Goal: Task Accomplishment & Management: Complete application form

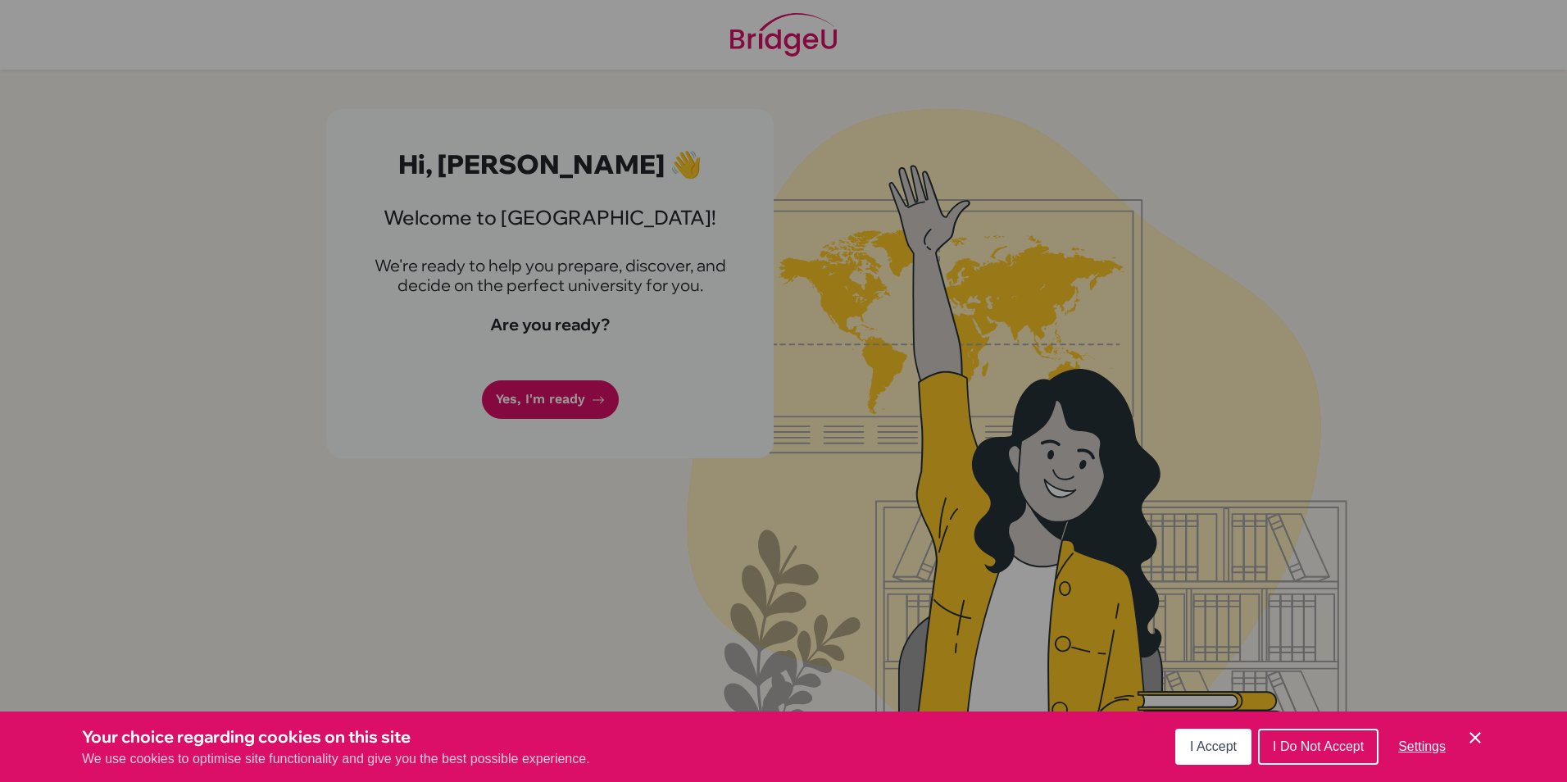
click at [541, 397] on div "Cookie Preferences" at bounding box center [783, 391] width 1567 height 782
click at [1223, 755] on button "I Accept" at bounding box center [1213, 746] width 76 height 36
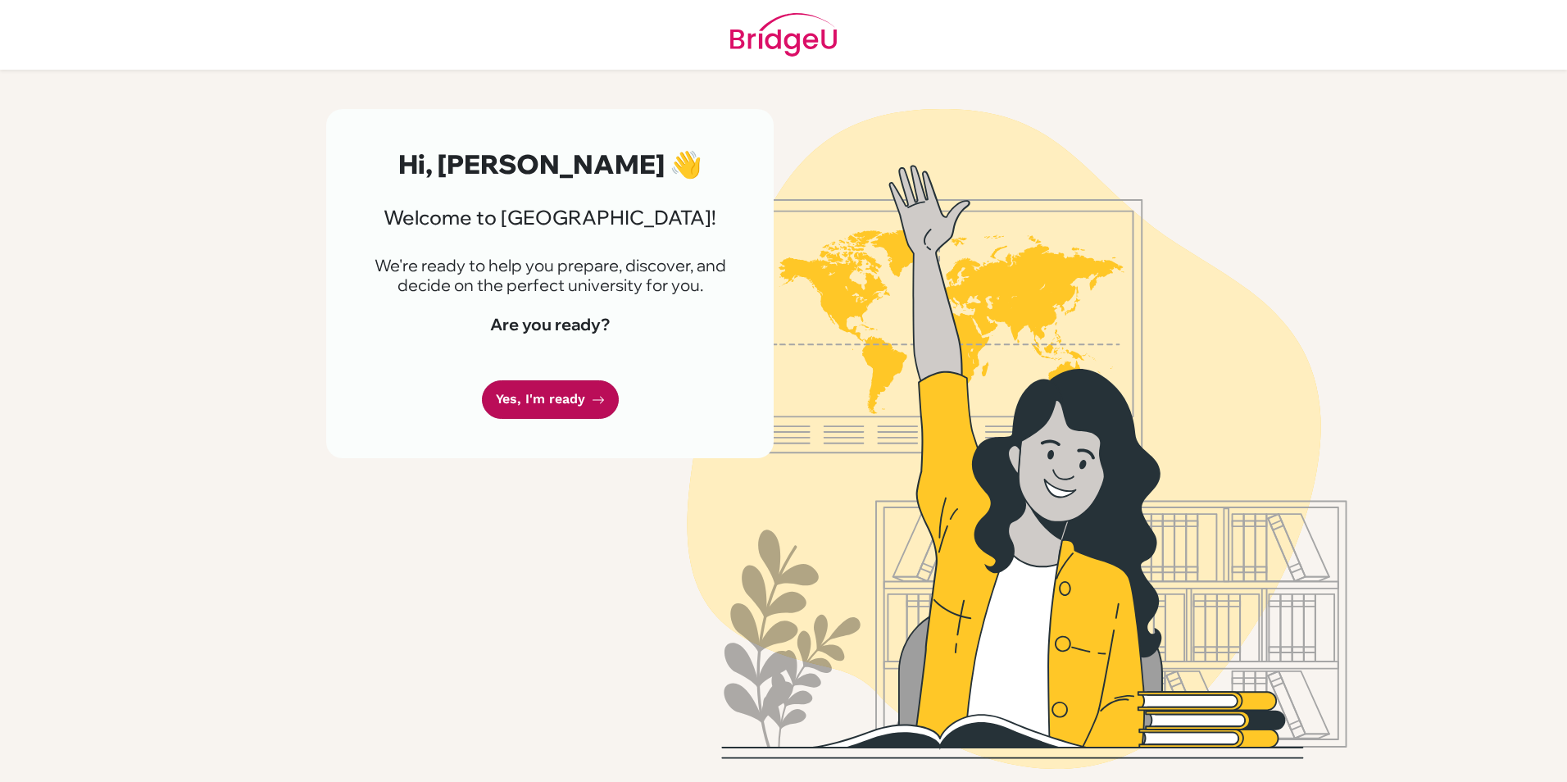
click at [560, 389] on link "Yes, I'm ready" at bounding box center [550, 399] width 137 height 39
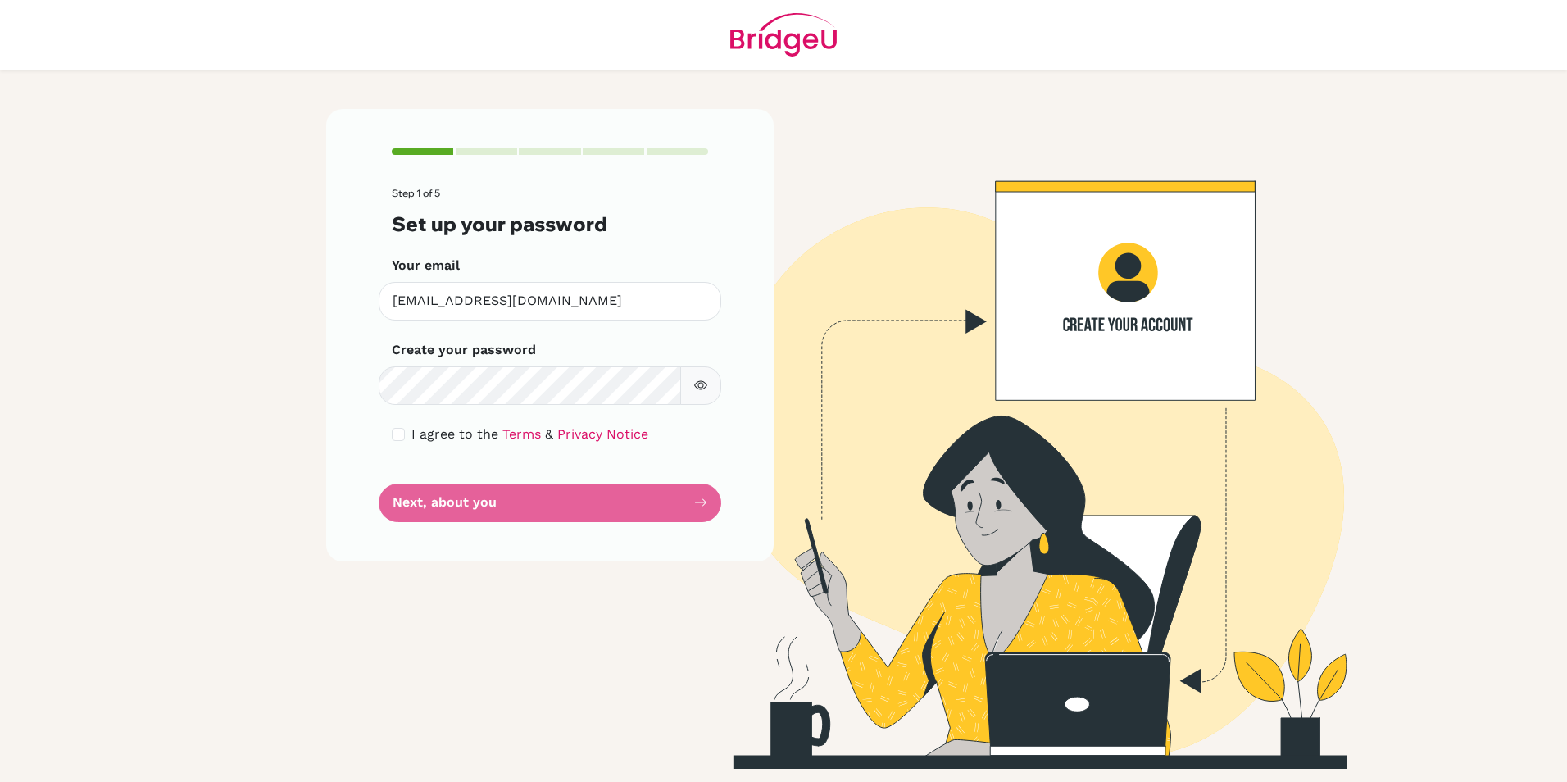
drag, startPoint x: 701, startPoint y: 405, endPoint x: 705, endPoint y: 216, distance: 188.5
click at [705, 216] on h3 "Set up your password" at bounding box center [550, 224] width 316 height 24
click at [395, 426] on div "I agree to the Terms & Privacy Notice" at bounding box center [550, 434] width 316 height 20
click at [406, 442] on div "I agree to the Terms & Privacy Notice" at bounding box center [550, 434] width 316 height 20
click at [398, 438] on input "checkbox" at bounding box center [398, 434] width 13 height 13
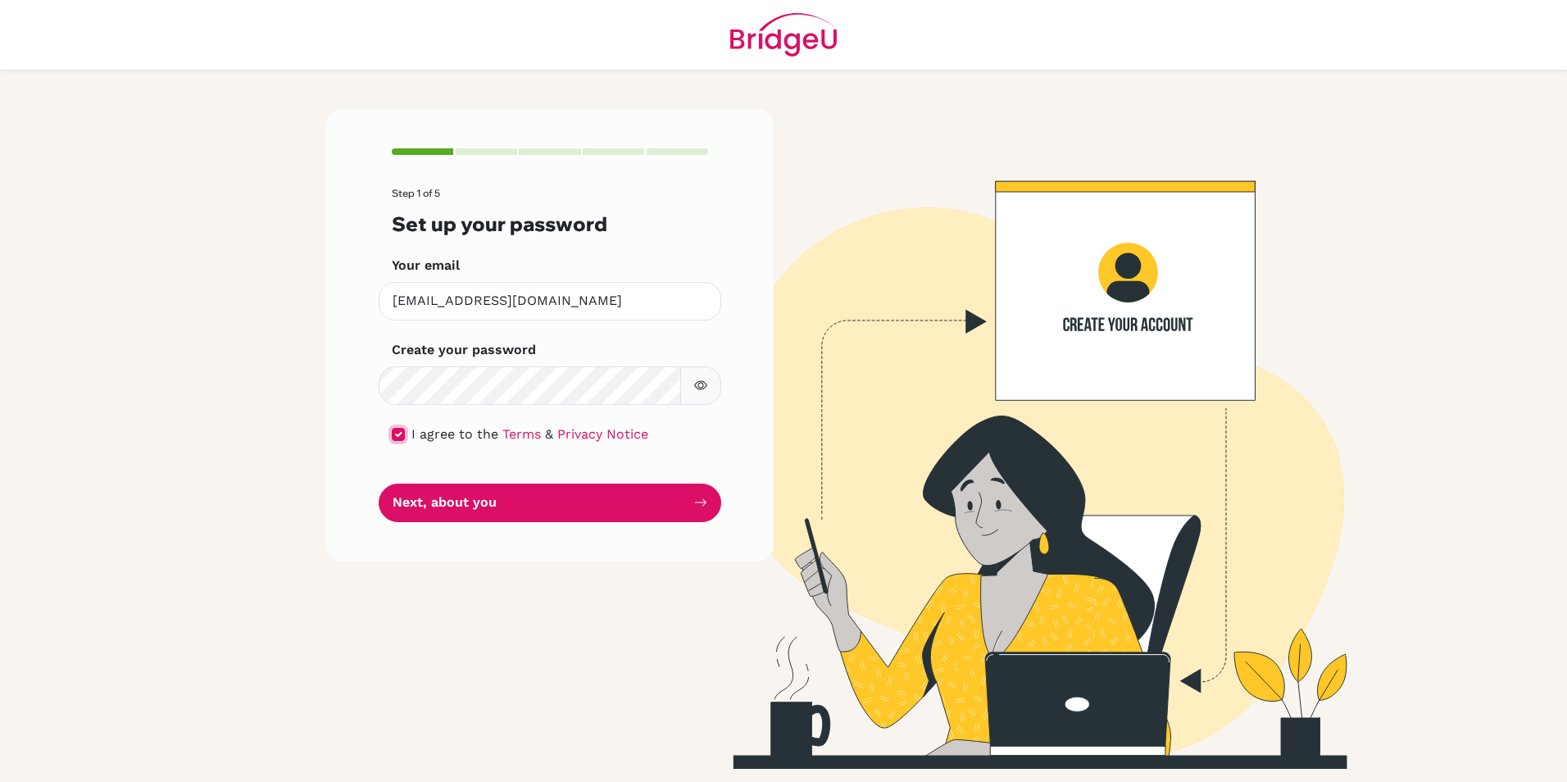
click at [398, 438] on input "checkbox" at bounding box center [398, 434] width 13 height 13
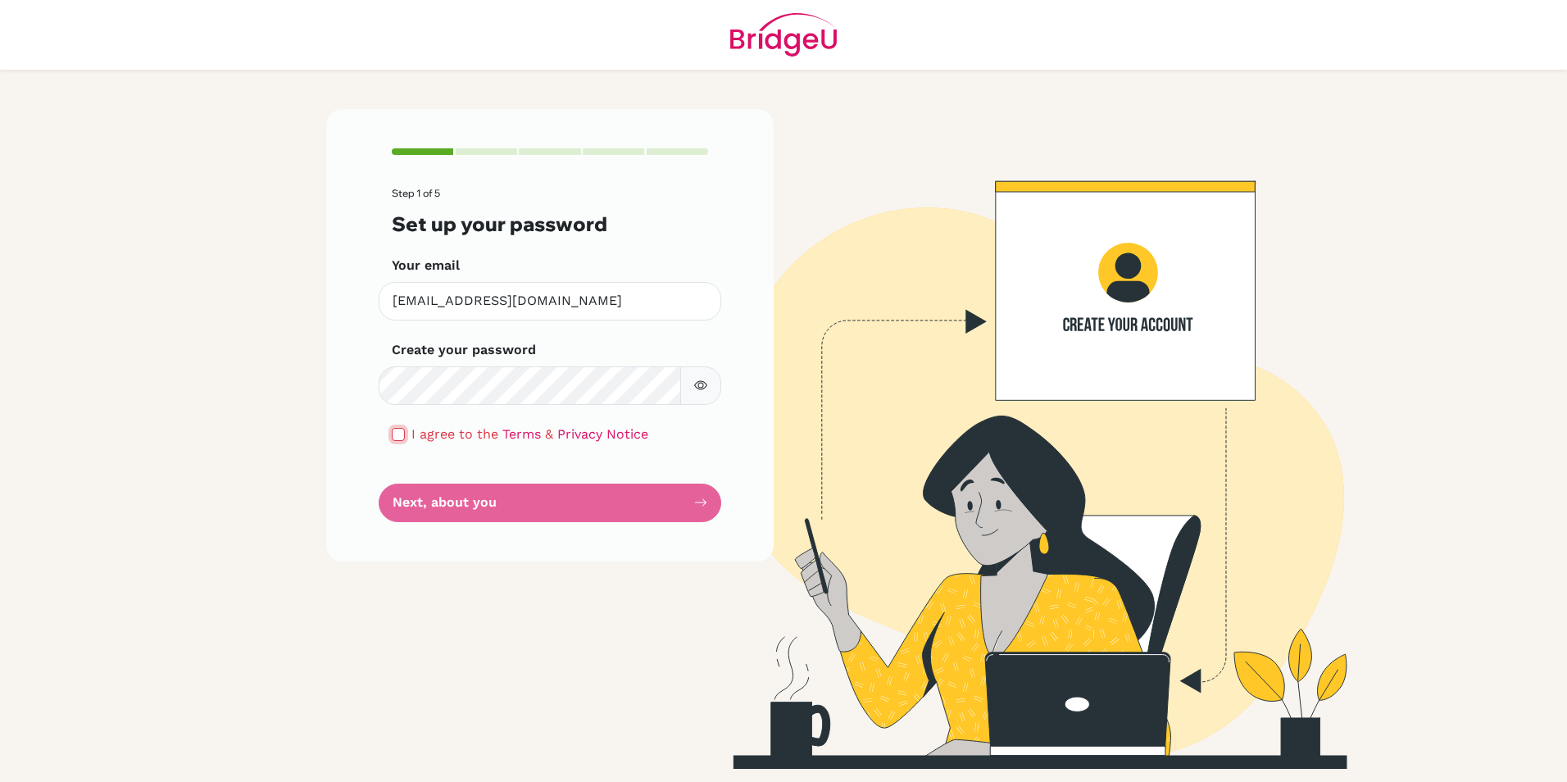
click at [394, 432] on input "checkbox" at bounding box center [398, 434] width 13 height 13
checkbox input "true"
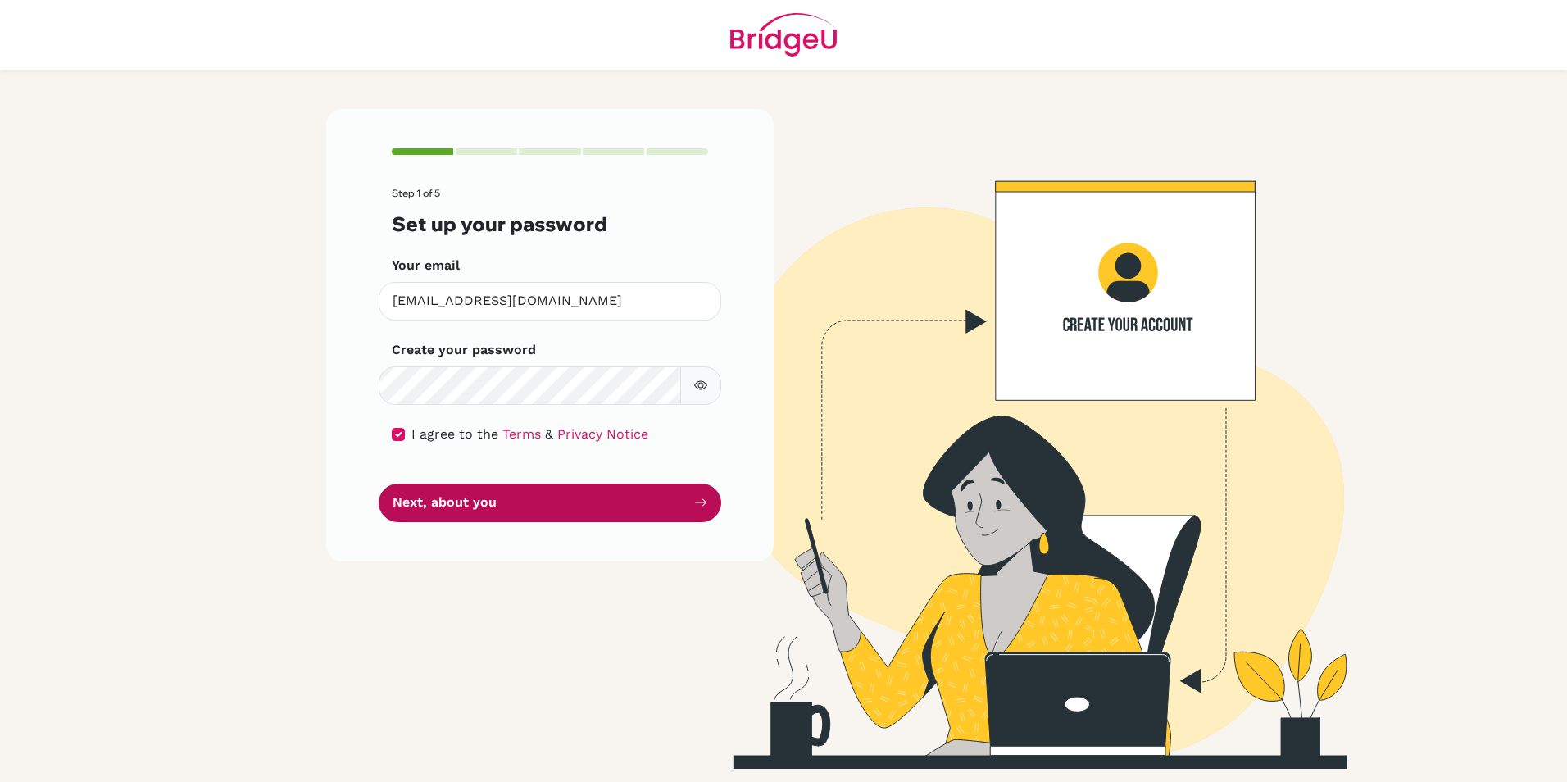
click at [664, 509] on button "Next, about you" at bounding box center [550, 502] width 342 height 39
